Goal: Information Seeking & Learning: Learn about a topic

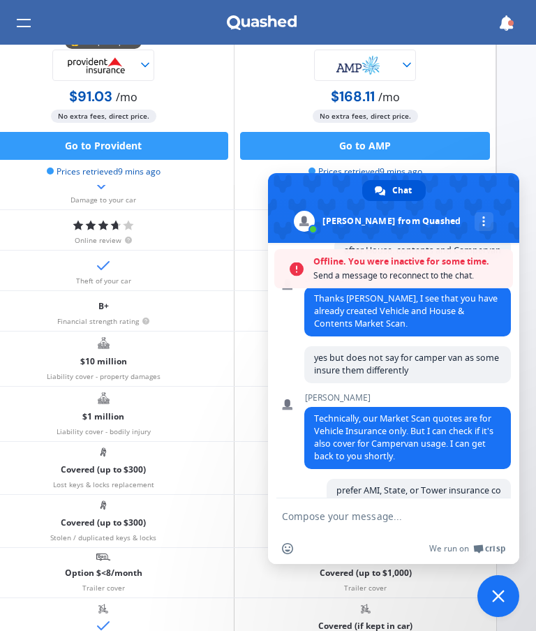
scroll to position [224, 39]
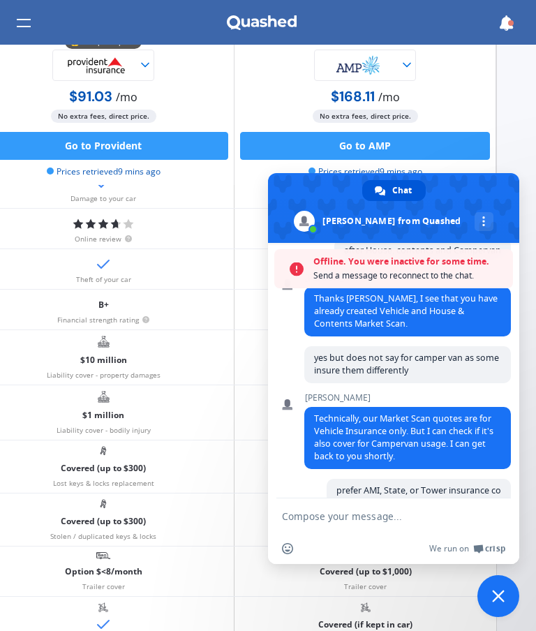
click at [4, 234] on div "Online review" at bounding box center [104, 229] width 262 height 40
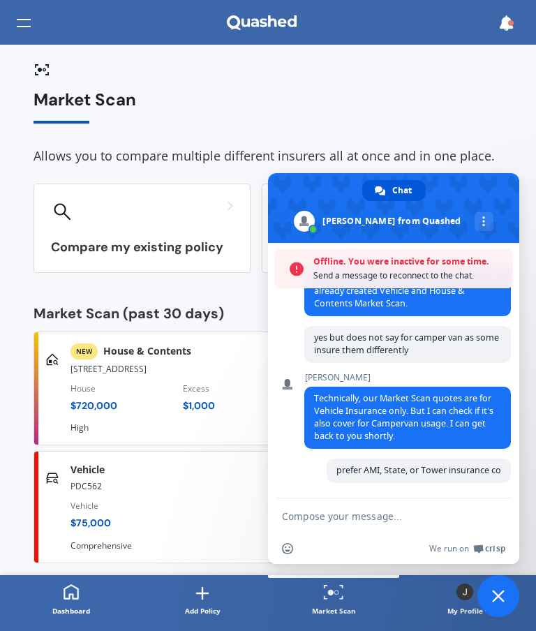
scroll to position [300, 0]
